Goal: Connect with others: Connect with others

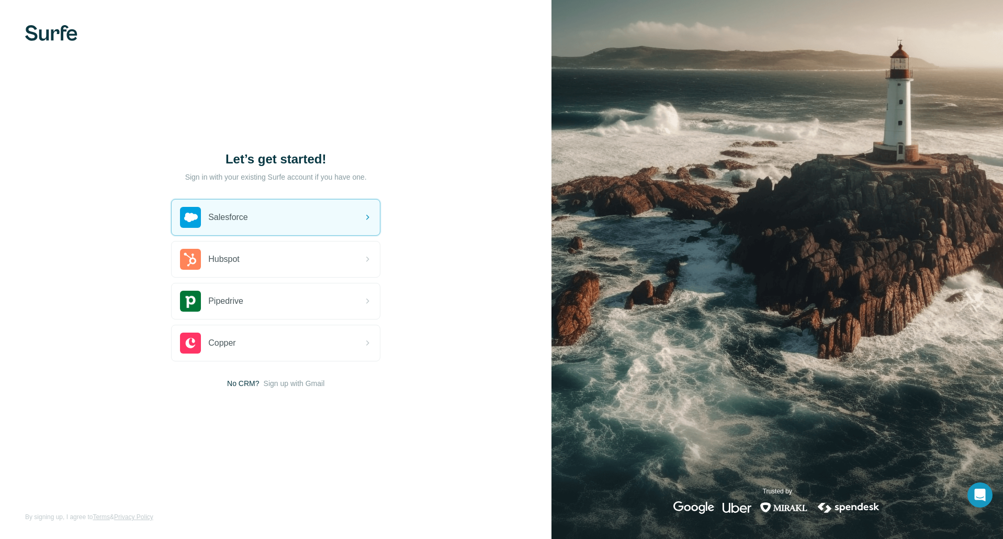
click at [55, 35] on img at bounding box center [51, 33] width 52 height 16
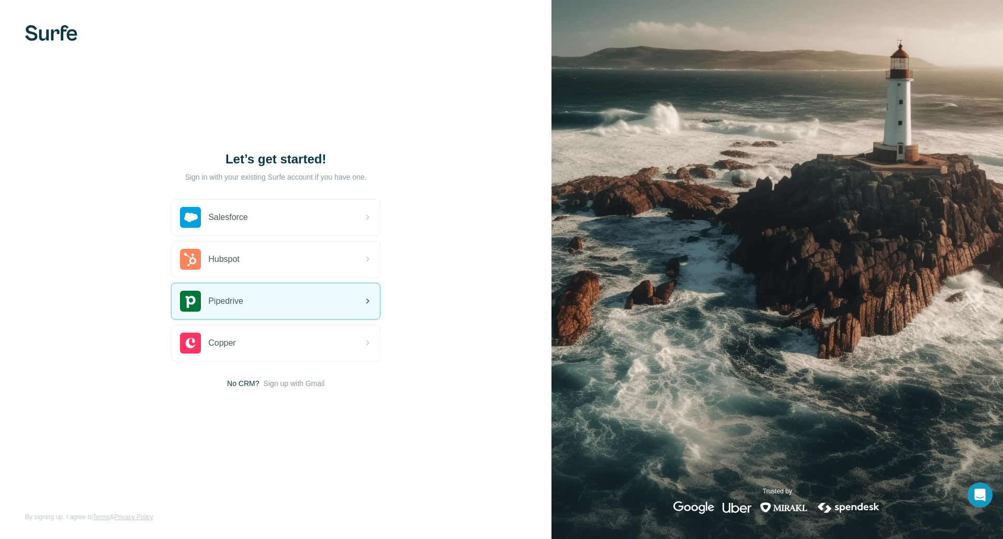
click at [238, 290] on div "Pipedrive" at bounding box center [211, 300] width 63 height 21
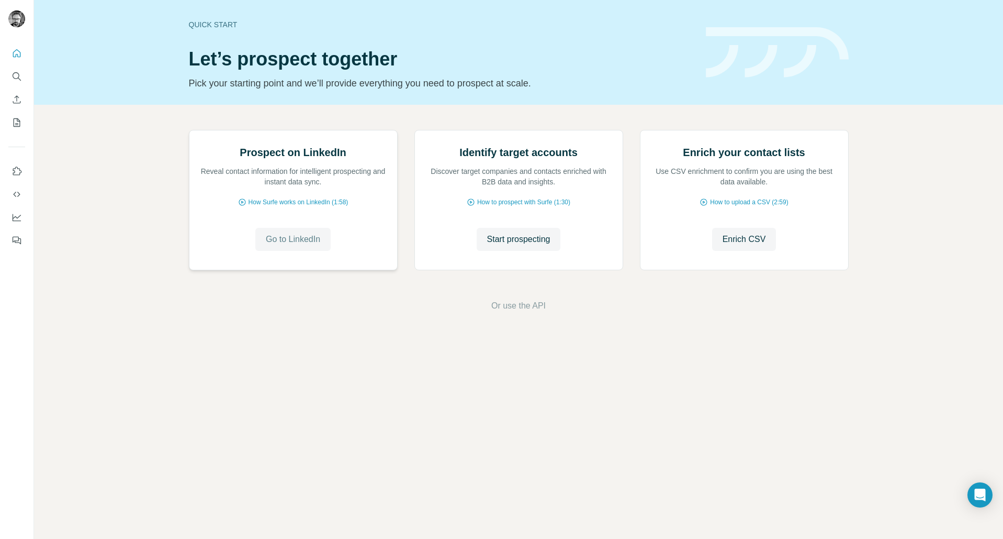
click at [315, 245] on span "Go to LinkedIn" at bounding box center [293, 239] width 54 height 13
